Goal: Navigation & Orientation: Understand site structure

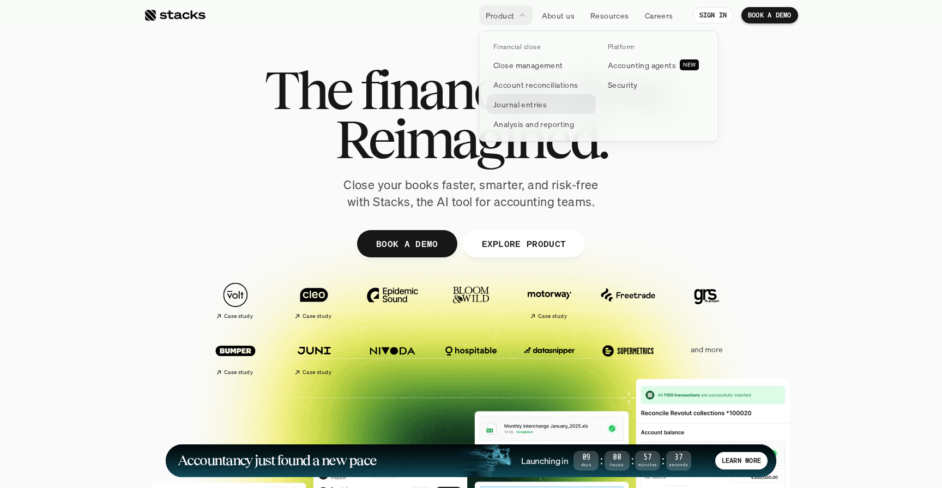
click at [540, 106] on p "Journal entries" at bounding box center [520, 104] width 53 height 11
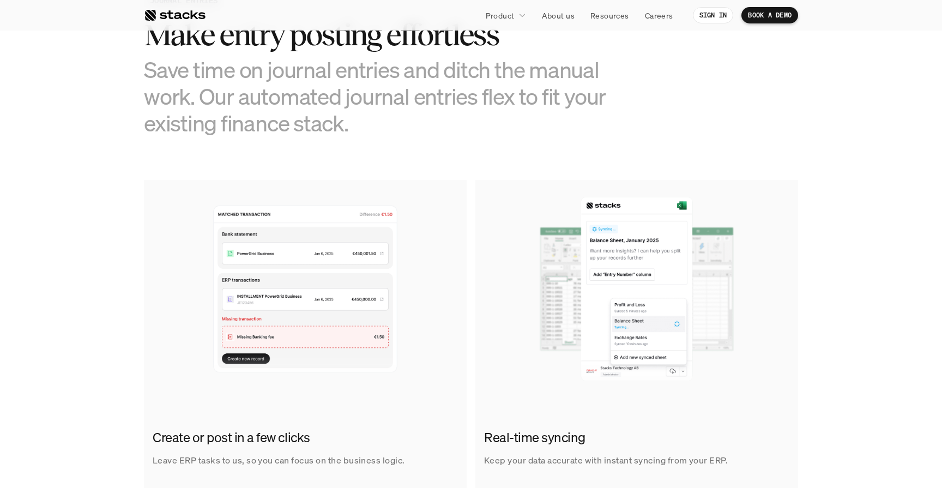
scroll to position [635, 0]
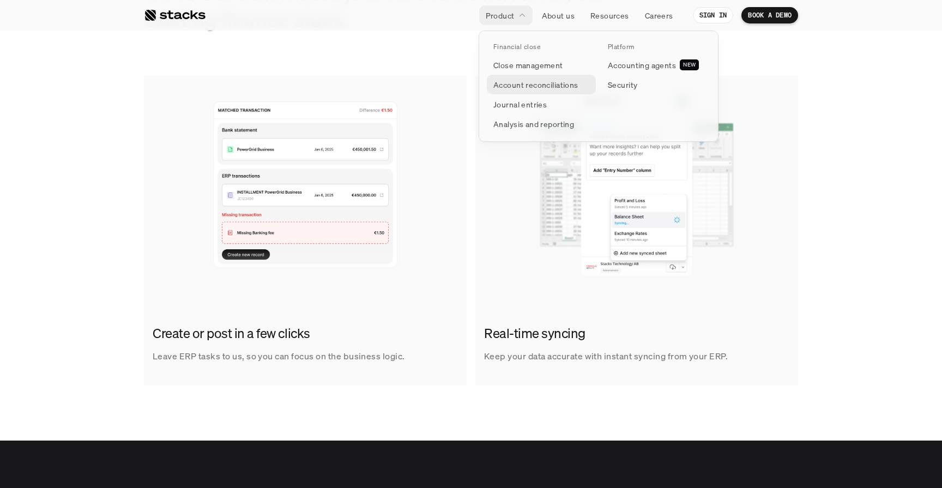
click at [522, 88] on p "Account reconciliations" at bounding box center [536, 84] width 85 height 11
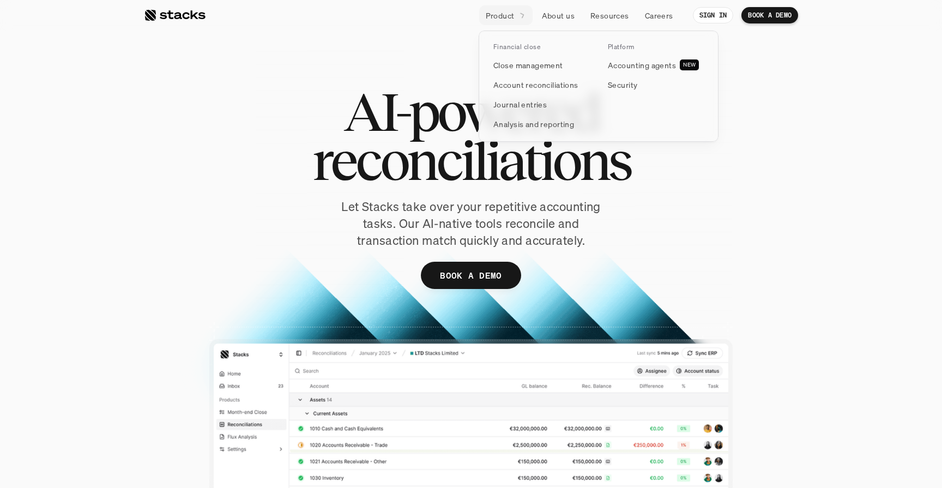
click at [513, 16] on p "Product" at bounding box center [500, 15] width 29 height 11
click at [528, 69] on p "Close management" at bounding box center [529, 64] width 70 height 11
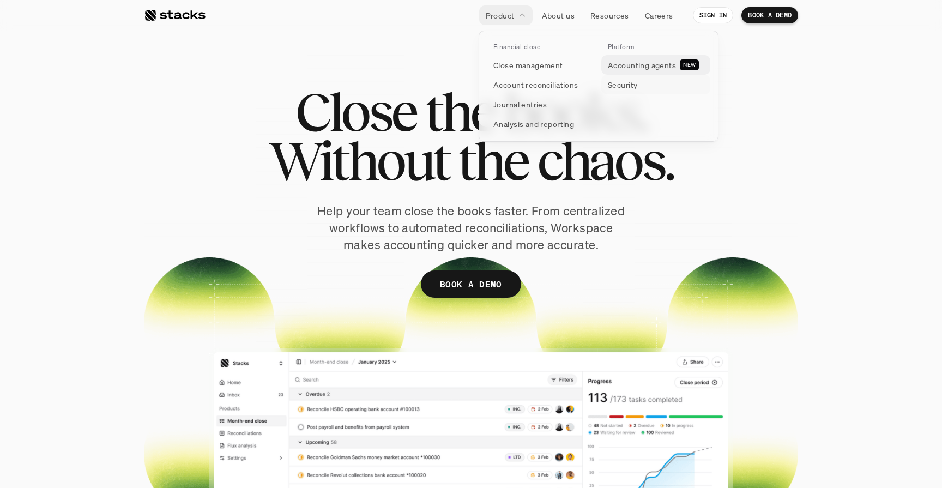
click at [634, 70] on p "Accounting agents" at bounding box center [642, 64] width 68 height 11
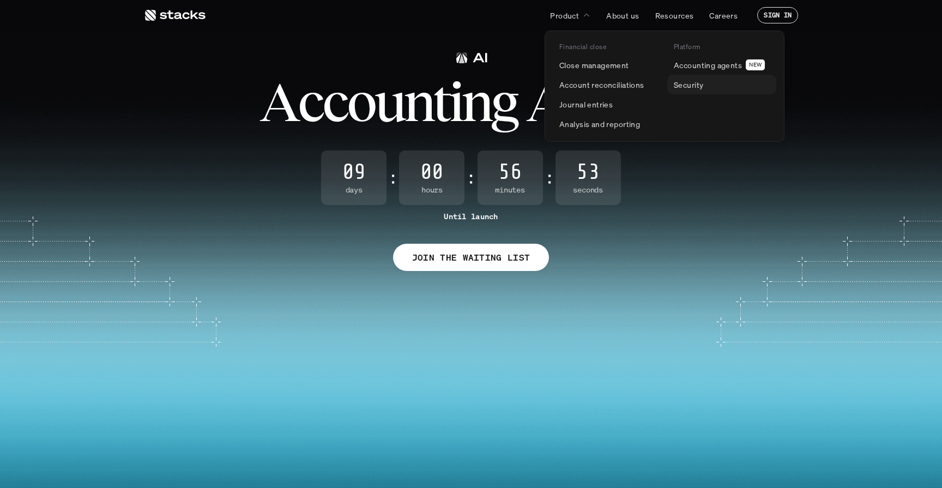
click at [687, 80] on p "Security" at bounding box center [688, 84] width 29 height 11
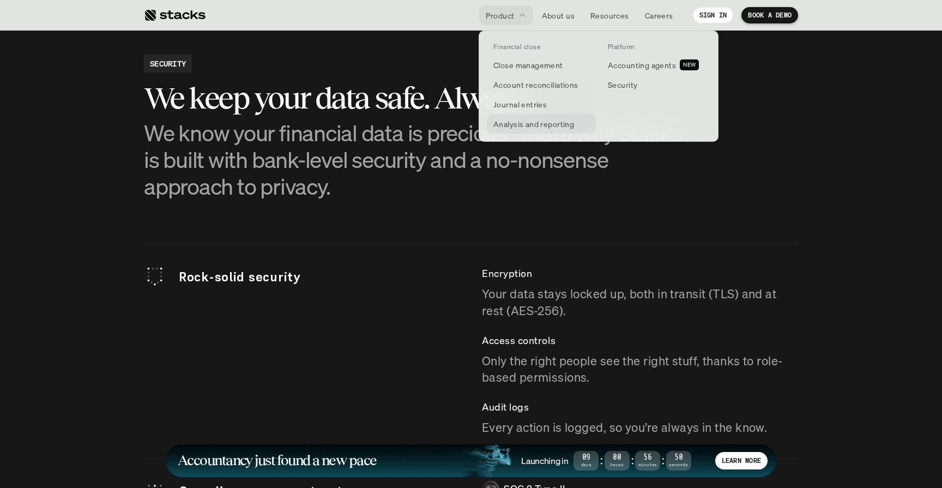
click at [535, 121] on p "Analysis and reporting" at bounding box center [534, 123] width 81 height 11
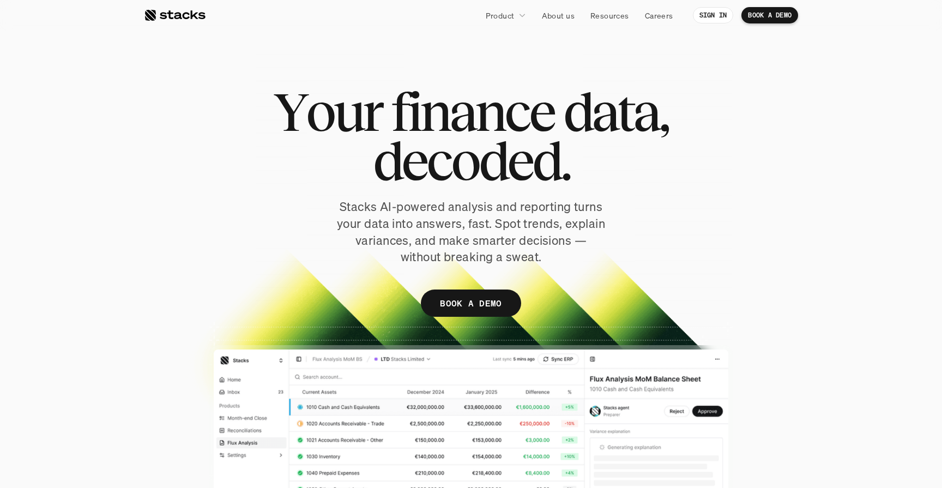
click at [251, 387] on div at bounding box center [471, 283] width 654 height 478
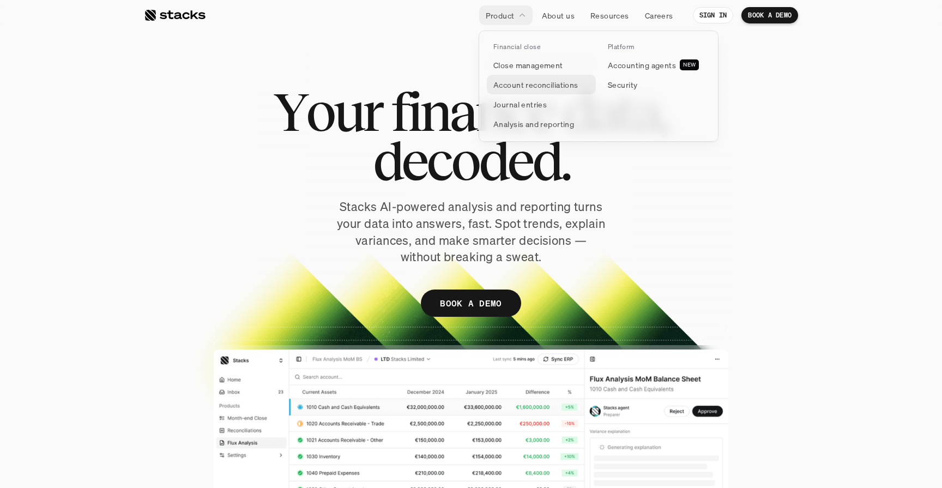
click at [519, 84] on p "Account reconciliations" at bounding box center [536, 84] width 85 height 11
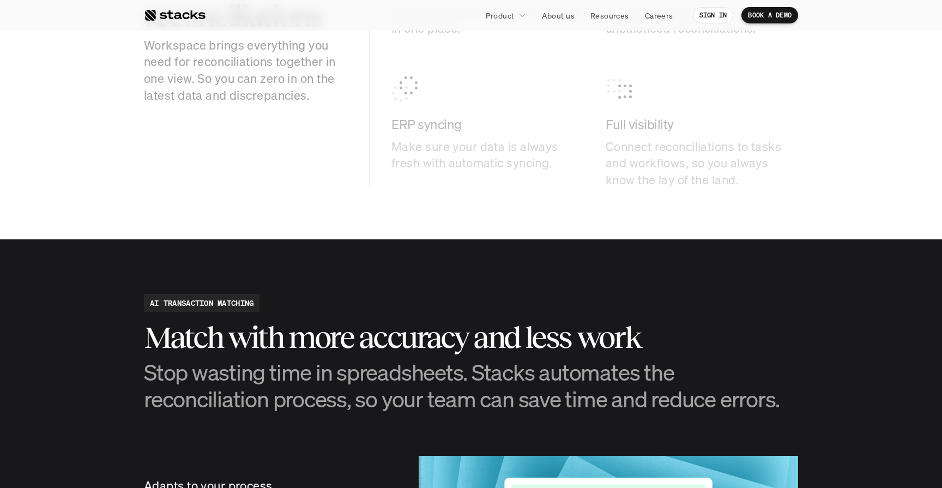
scroll to position [2124, 0]
